Goal: Check status: Check status

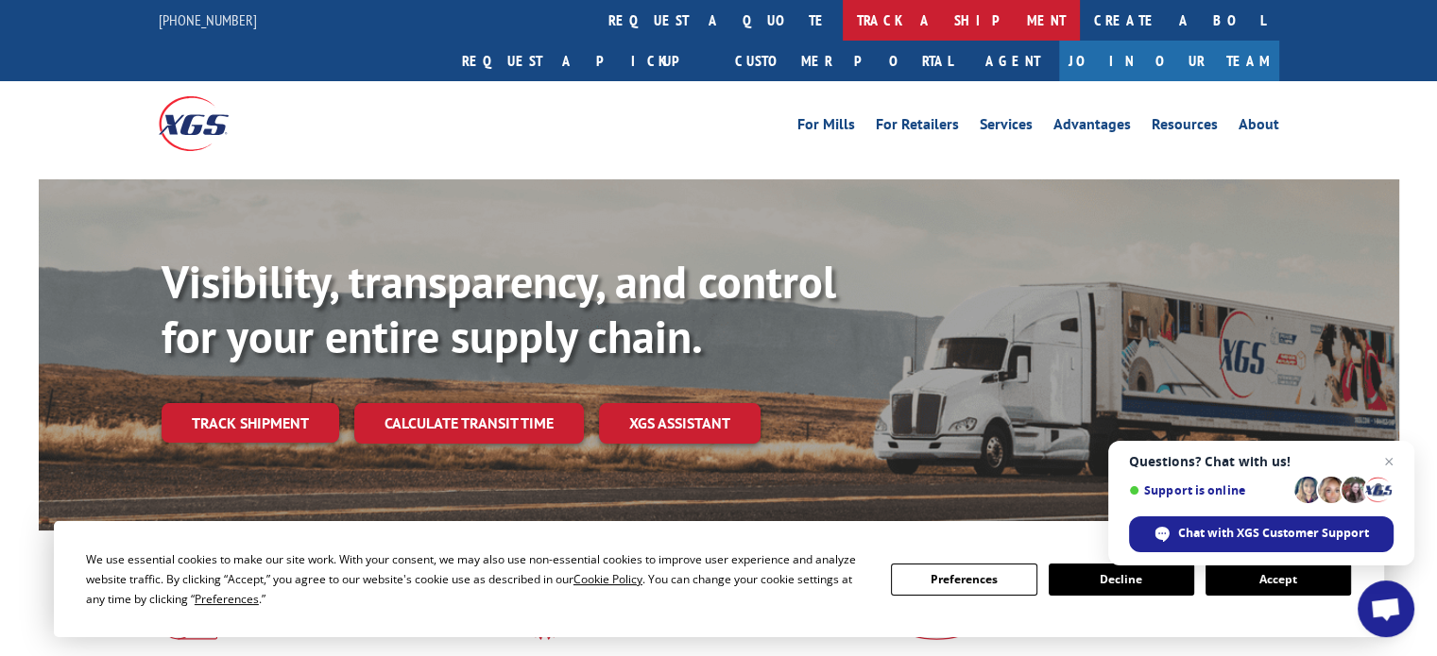
click at [842, 21] on link "track a shipment" at bounding box center [960, 20] width 237 height 41
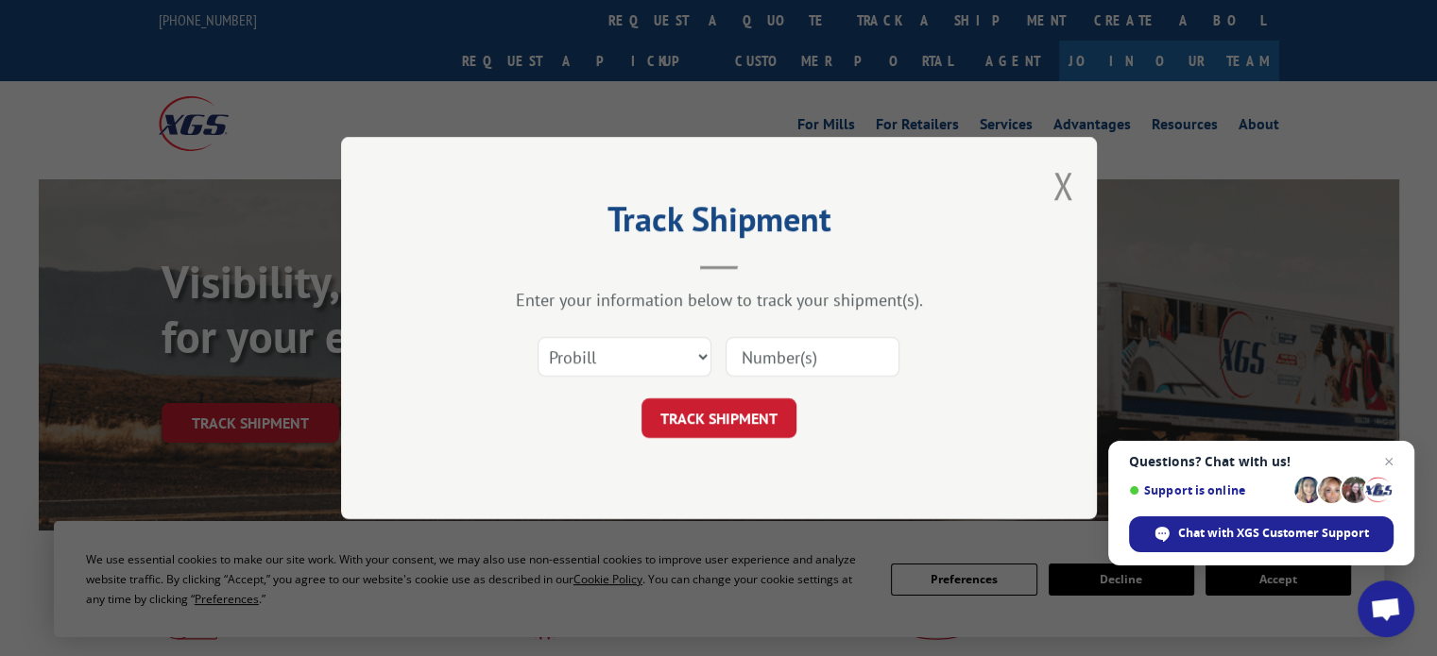
click at [781, 349] on input at bounding box center [812, 357] width 174 height 40
paste input "17119782"
type input "17119782"
click at [738, 415] on button "TRACK SHIPMENT" at bounding box center [718, 419] width 155 height 40
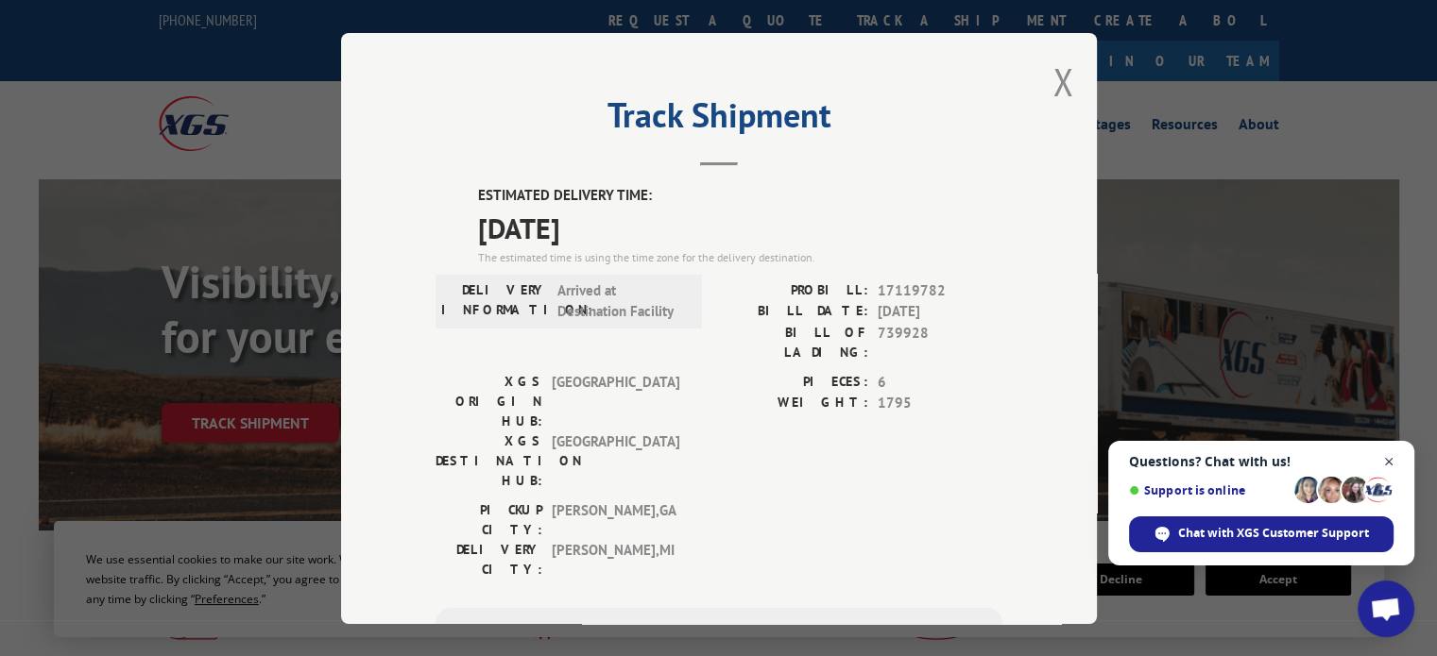
click at [1390, 460] on span "Open chat" at bounding box center [1389, 463] width 24 height 24
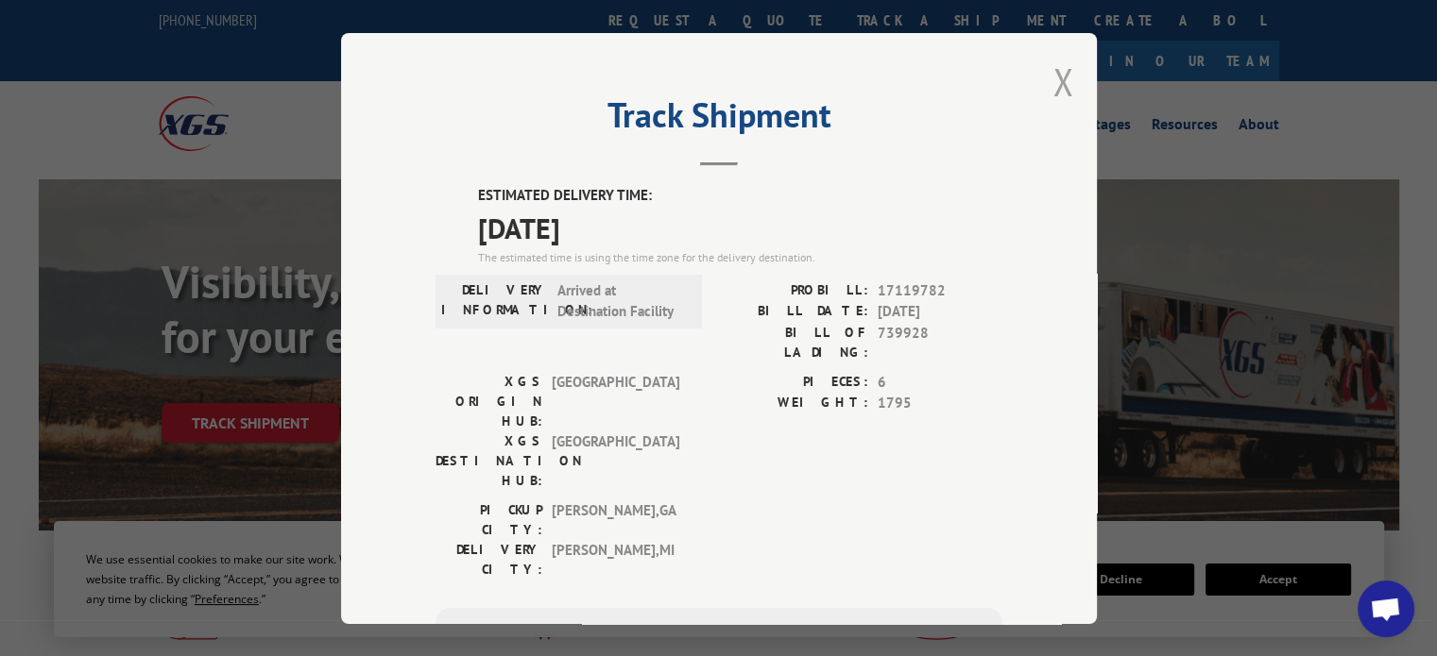
click at [1052, 86] on button "Close modal" at bounding box center [1062, 82] width 21 height 50
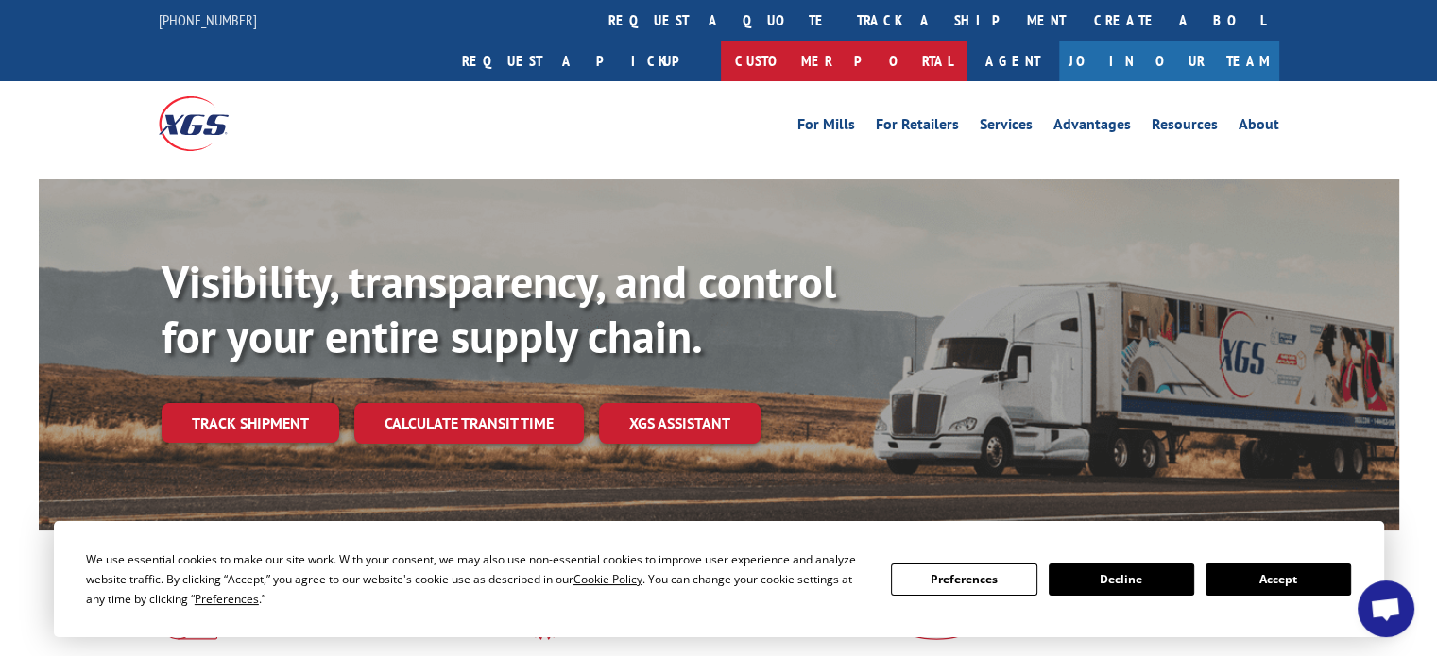
click at [966, 41] on link "Customer Portal" at bounding box center [844, 61] width 246 height 41
